Goal: Task Accomplishment & Management: Use online tool/utility

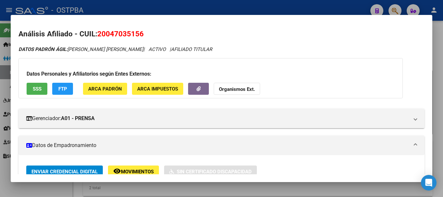
click at [156, 188] on div at bounding box center [221, 98] width 443 height 197
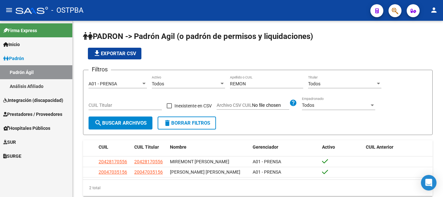
click at [49, 174] on div "Firma Express Inicio Calendario SSS Instructivos Contacto OS [PERSON_NAME] [PER…" at bounding box center [36, 109] width 72 height 176
click at [16, 140] on span "SUR" at bounding box center [9, 141] width 13 height 7
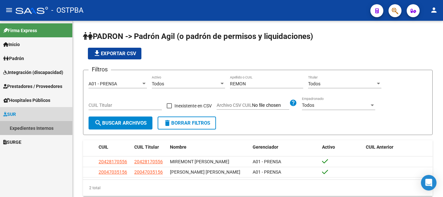
click at [22, 128] on link "Expedientes Internos" at bounding box center [36, 128] width 72 height 14
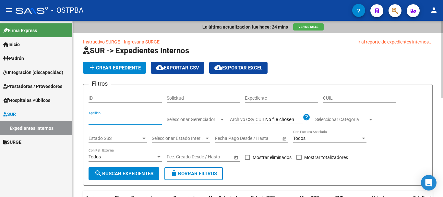
click at [101, 122] on input "Apellido" at bounding box center [124, 120] width 73 height 6
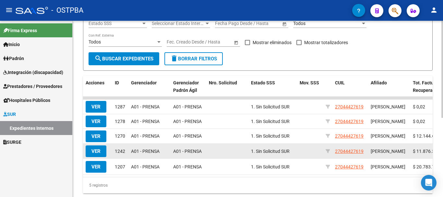
scroll to position [130, 0]
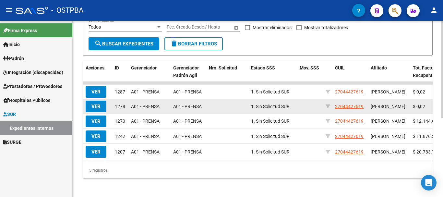
type input "[PERSON_NAME]"
click at [97, 108] on span "VER" at bounding box center [95, 106] width 9 height 6
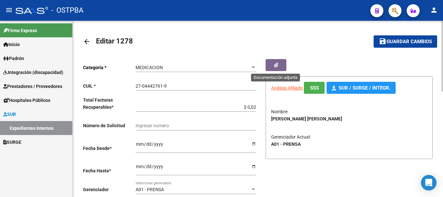
click at [278, 65] on icon "button" at bounding box center [276, 65] width 4 height 5
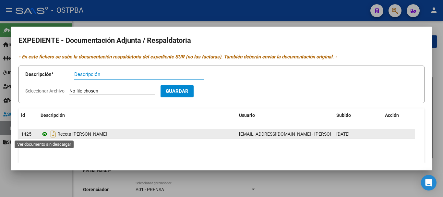
click at [44, 134] on icon at bounding box center [45, 134] width 8 height 8
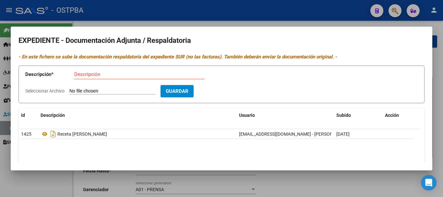
click at [32, 177] on div at bounding box center [221, 98] width 443 height 197
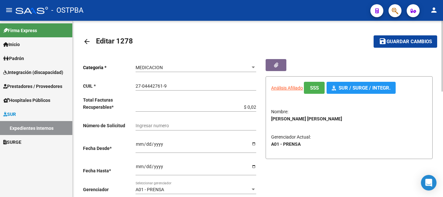
click at [88, 42] on mat-icon "arrow_back" at bounding box center [87, 42] width 8 height 8
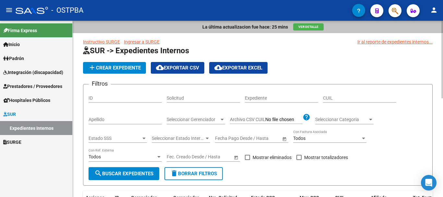
click at [110, 117] on div "Apellido" at bounding box center [124, 117] width 73 height 13
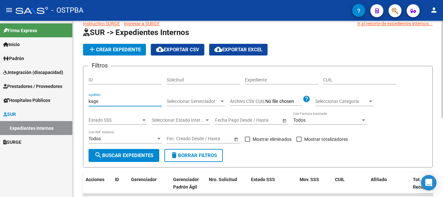
scroll to position [65, 0]
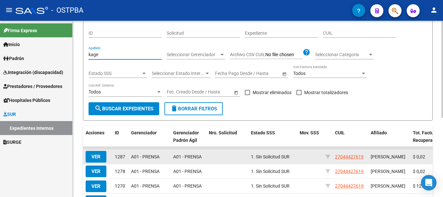
type input "kage"
click at [94, 158] on span "VER" at bounding box center [95, 157] width 9 height 6
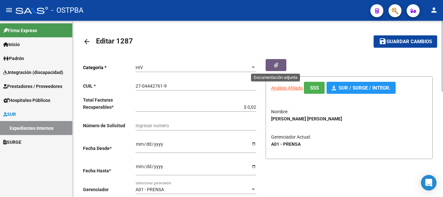
click at [276, 62] on span "button" at bounding box center [276, 65] width 4 height 6
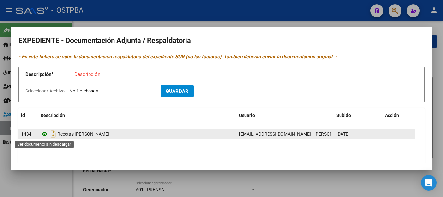
click at [44, 134] on icon at bounding box center [45, 134] width 8 height 8
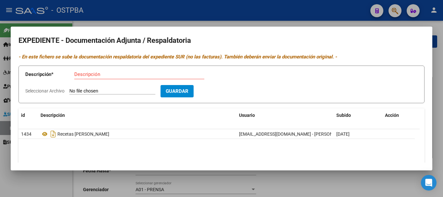
click at [298, 179] on div at bounding box center [221, 98] width 443 height 197
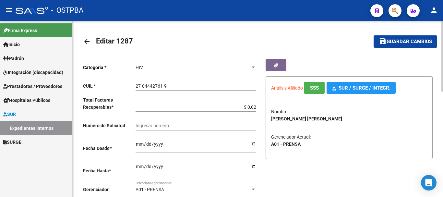
click at [86, 42] on mat-icon "arrow_back" at bounding box center [87, 42] width 8 height 8
